Goal: Task Accomplishment & Management: Use online tool/utility

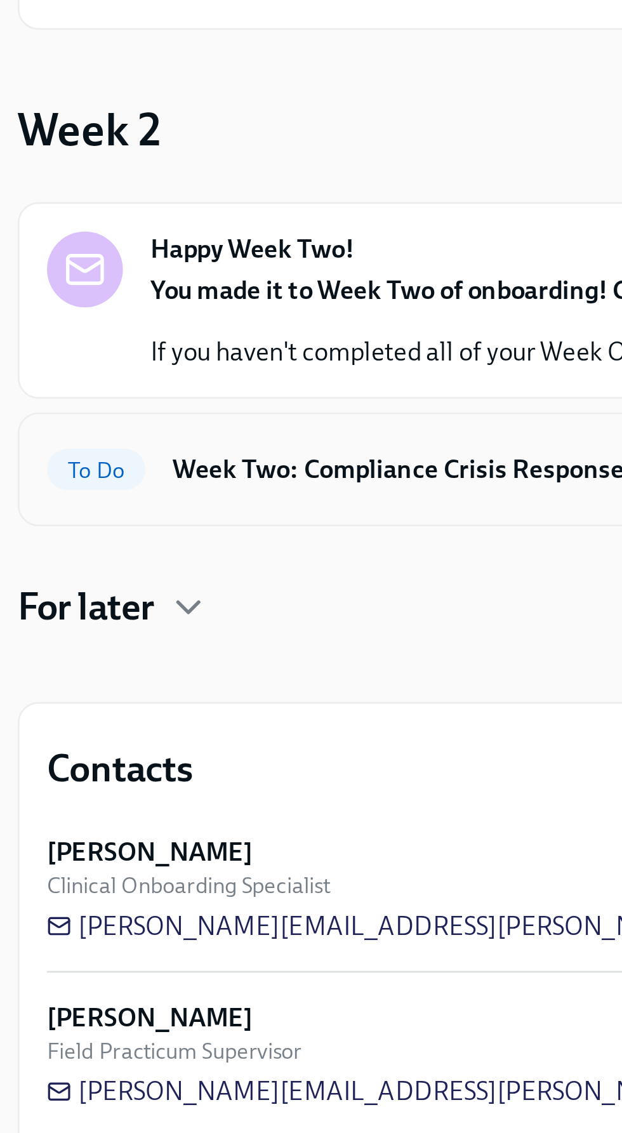
click at [211, 337] on div "To Do Week Two: Compliance Crisis Response Due in 6 days" at bounding box center [311, 347] width 560 height 20
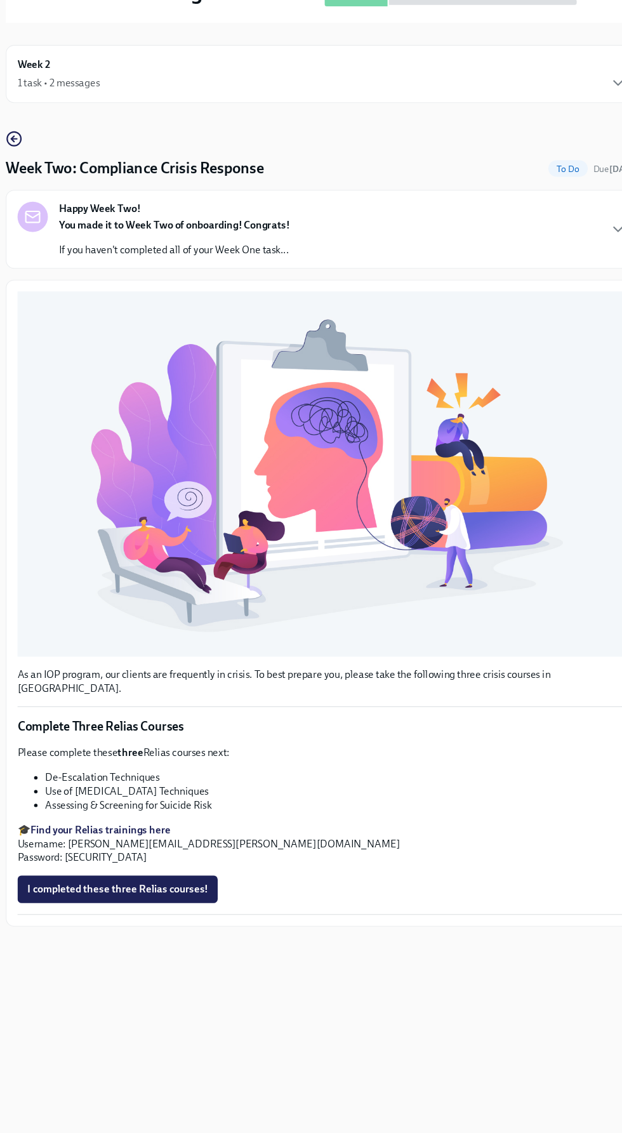
scroll to position [124, 0]
click at [172, 860] on strong "Find your Relias trainings here" at bounding box center [107, 853] width 129 height 11
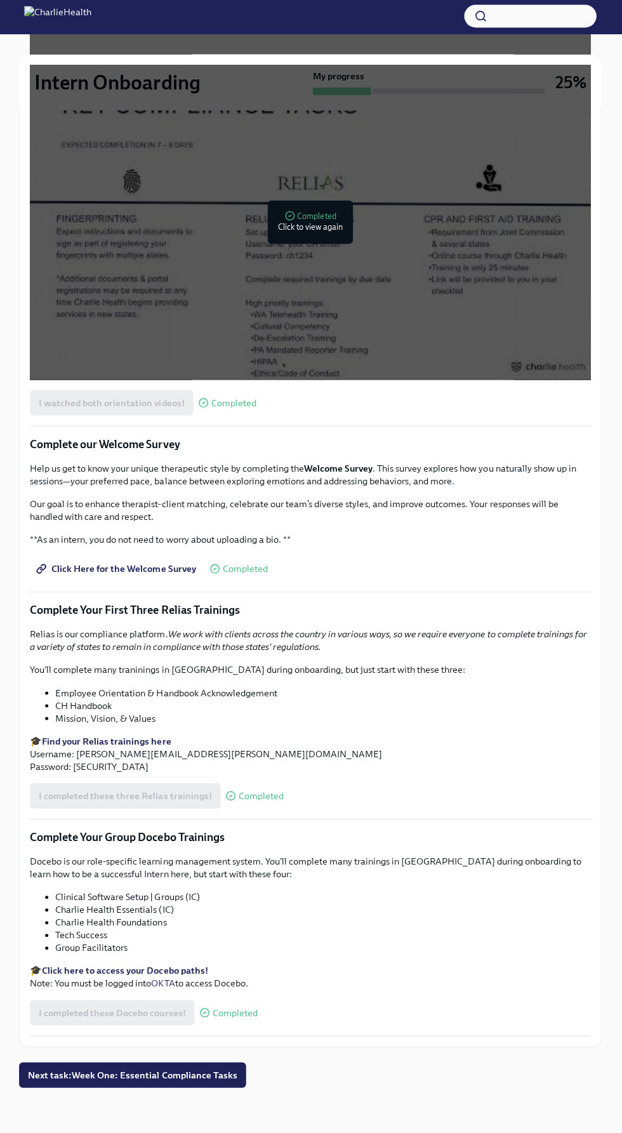
scroll to position [3154, 0]
click at [209, 965] on strong "Click here to access your Docebo paths!" at bounding box center [126, 970] width 166 height 11
